Goal: Task Accomplishment & Management: Use online tool/utility

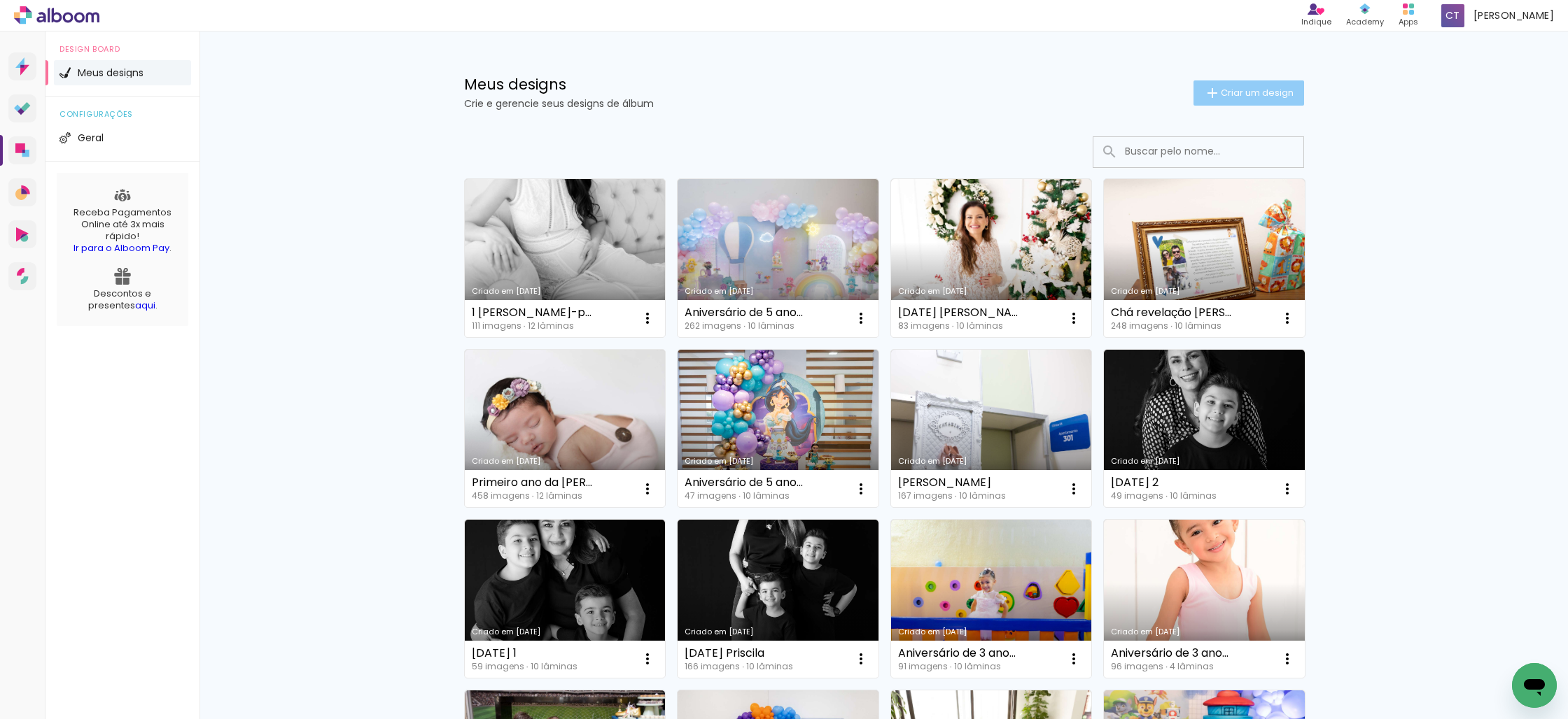
click at [1227, 93] on span "Criar um design" at bounding box center [1257, 93] width 72 height 9
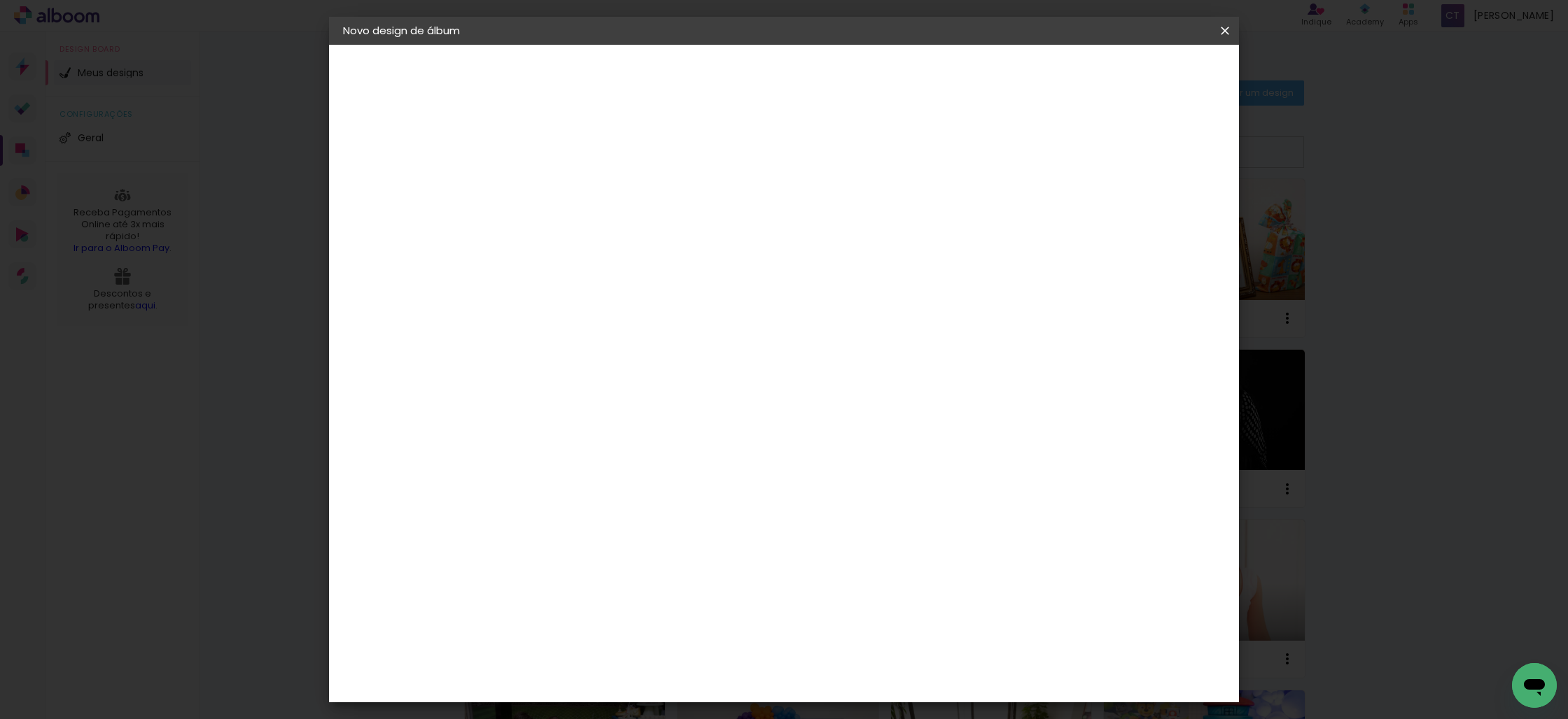
click at [572, 183] on input at bounding box center [572, 187] width 0 height 22
type input "2 Acompanhamento Catarina"
type paper-input "2 Acompanhamento Catarina"
click at [0, 0] on slot "Avançar" at bounding box center [0, 0] width 0 height 0
click at [678, 263] on input at bounding box center [607, 266] width 141 height 18
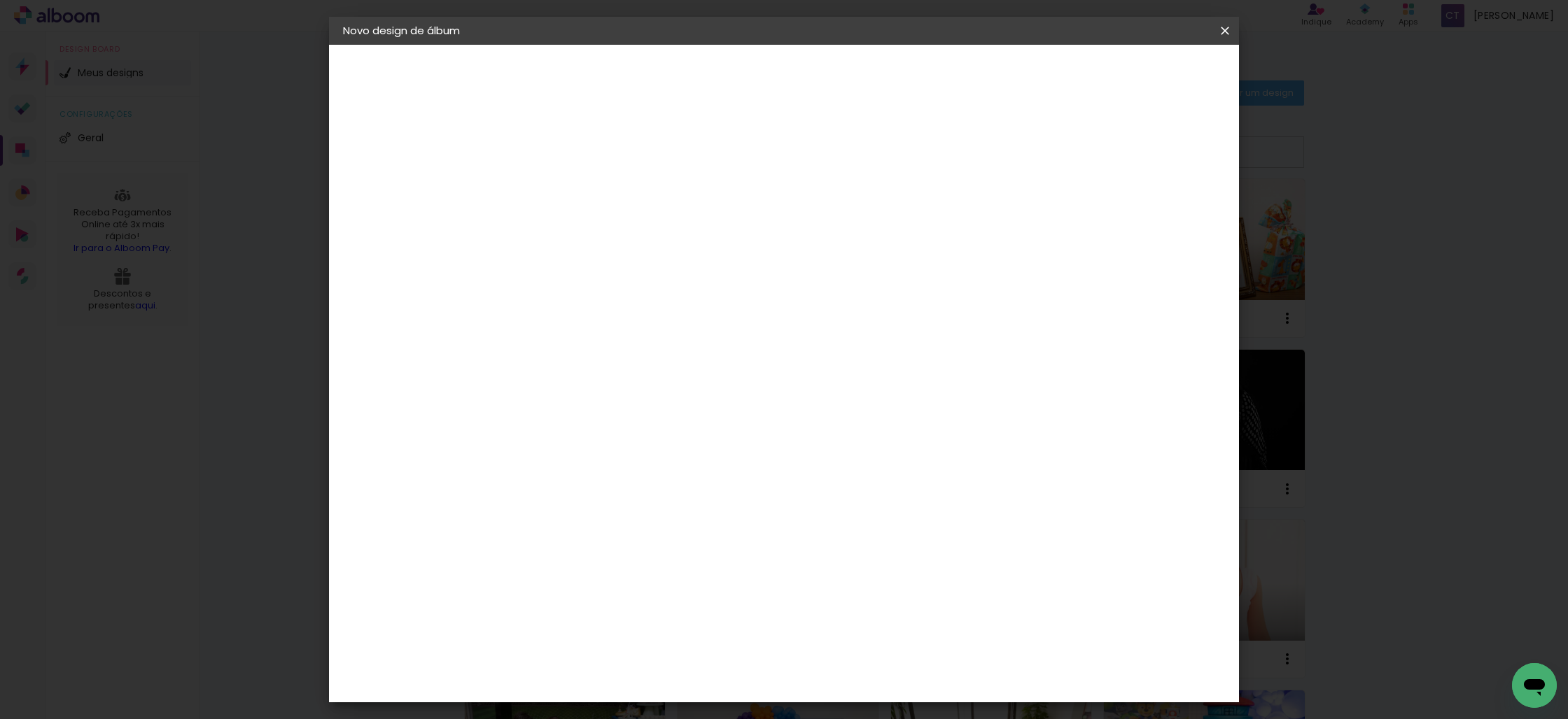
type input "master"
type paper-input "master"
click at [655, 357] on paper-item "Master Album" at bounding box center [593, 370] width 123 height 36
click at [602, 361] on div "Master Album" at bounding box center [582, 370] width 39 height 22
click at [0, 0] on slot "Avançar" at bounding box center [0, 0] width 0 height 0
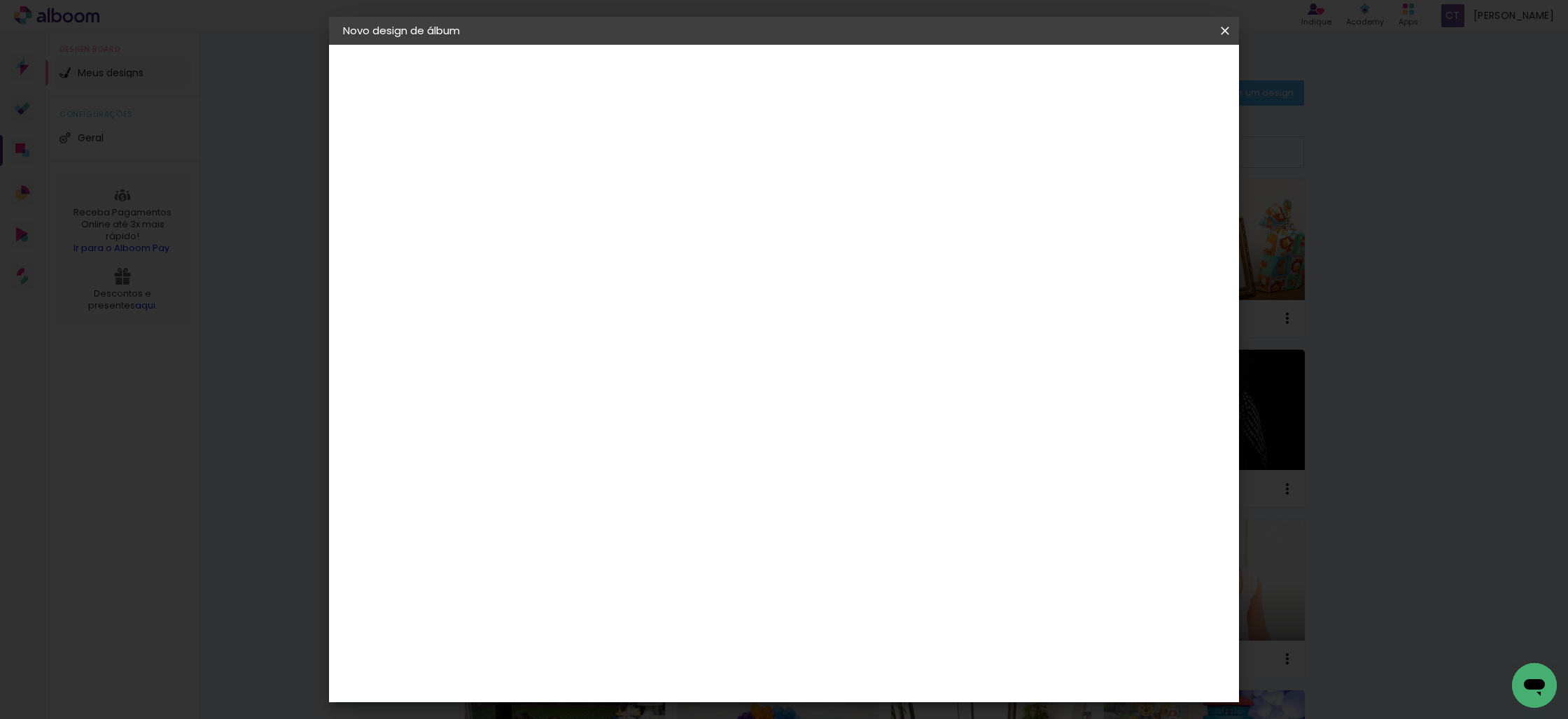
scroll to position [39, 0]
click at [718, 590] on span "30 × 30 cm" at bounding box center [692, 604] width 52 height 28
click at [0, 0] on slot "Avançar" at bounding box center [0, 0] width 0 height 0
click at [1162, 86] on paper-button "Iniciar design" at bounding box center [1116, 73] width 92 height 24
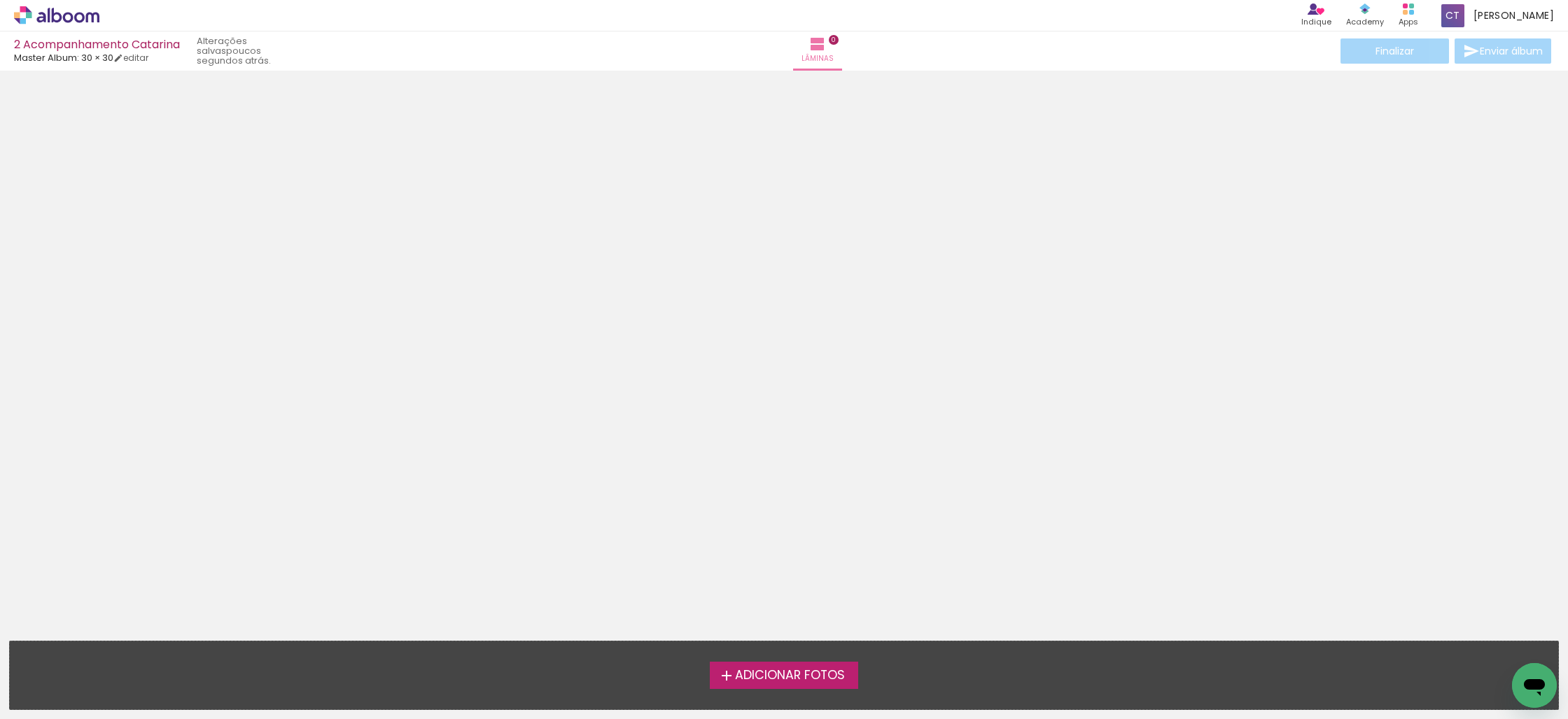
click at [842, 680] on span "Adicionar Fotos" at bounding box center [790, 676] width 110 height 12
click at [0, 0] on input "file" at bounding box center [0, 0] width 0 height 0
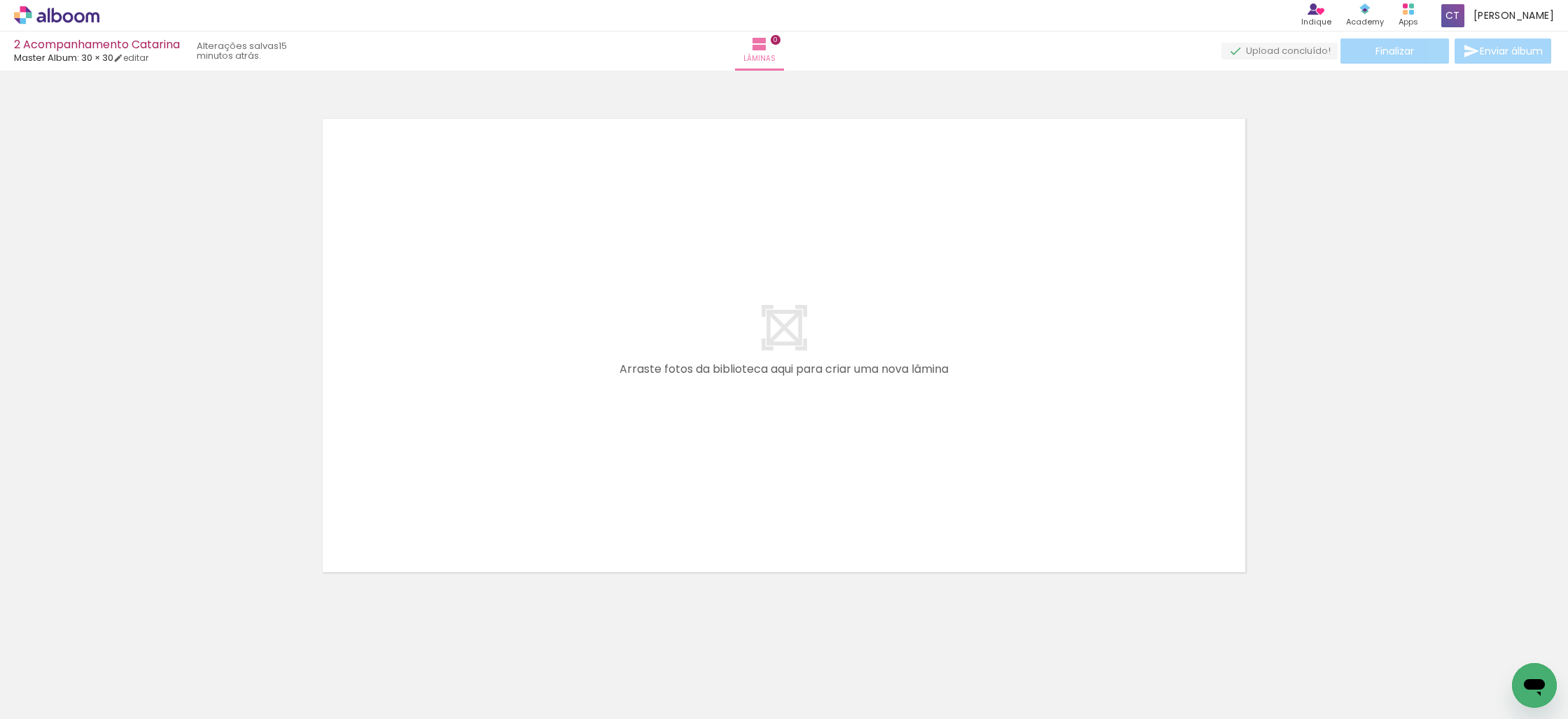
scroll to position [0, 1138]
click at [52, 701] on span "Adicionar Fotos" at bounding box center [49, 700] width 42 height 15
click at [0, 0] on input "file" at bounding box center [0, 0] width 0 height 0
click at [44, 702] on span "Adicionar Fotos" at bounding box center [49, 700] width 42 height 15
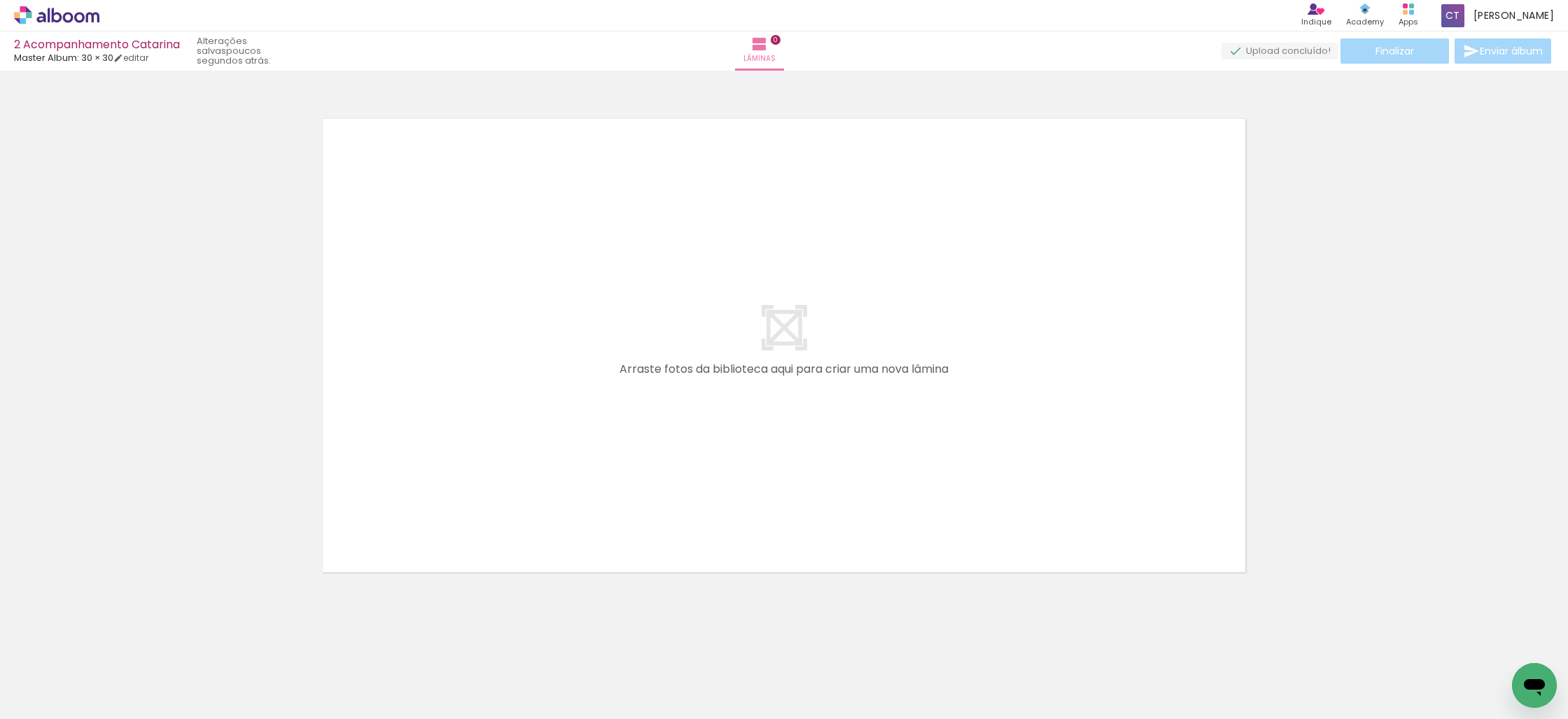
click at [0, 0] on input "file" at bounding box center [0, 0] width 0 height 0
click at [37, 702] on span "Adicionar Fotos" at bounding box center [49, 700] width 42 height 15
click at [0, 0] on input "file" at bounding box center [0, 0] width 0 height 0
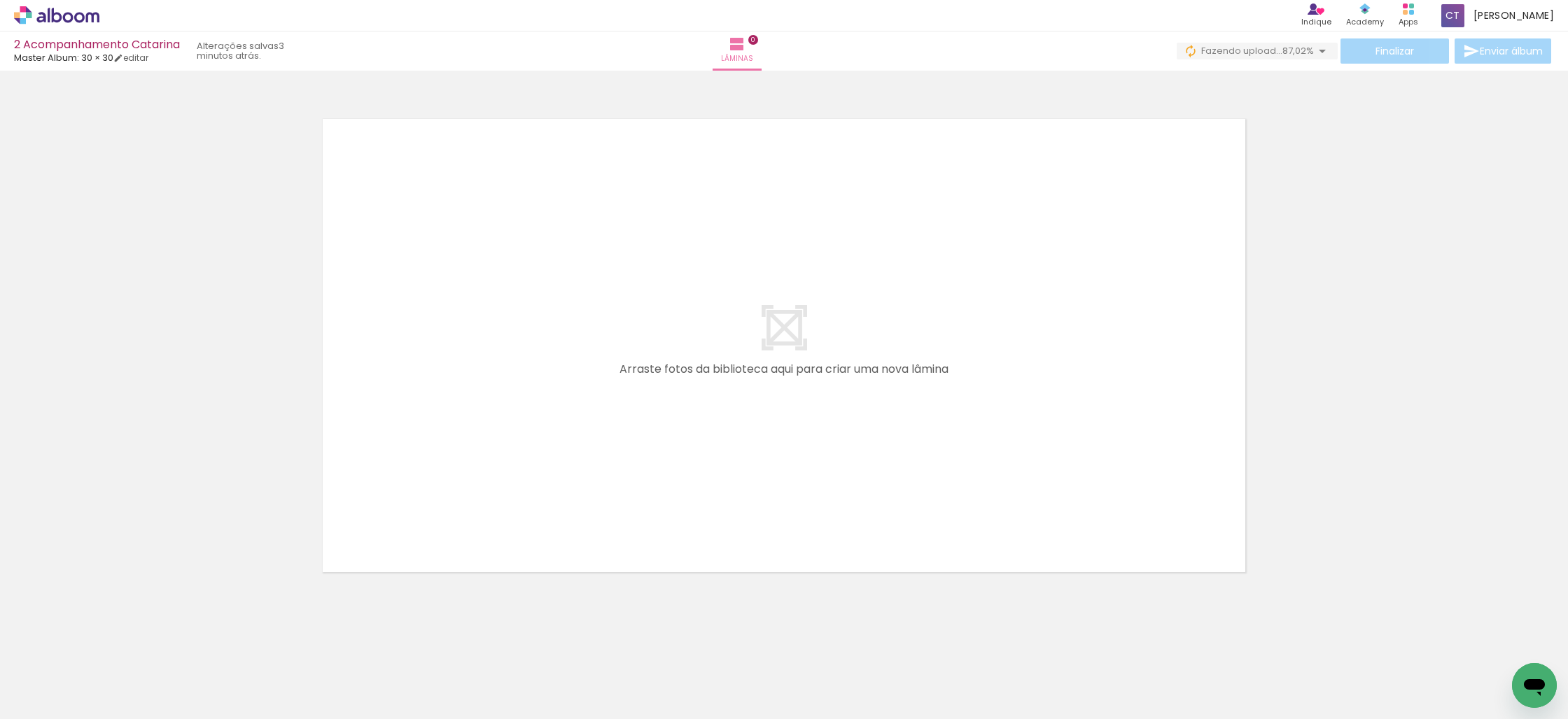
click at [39, 704] on span "Adicionar Fotos" at bounding box center [49, 700] width 42 height 15
click at [0, 0] on input "file" at bounding box center [0, 0] width 0 height 0
